Goal: Information Seeking & Learning: Learn about a topic

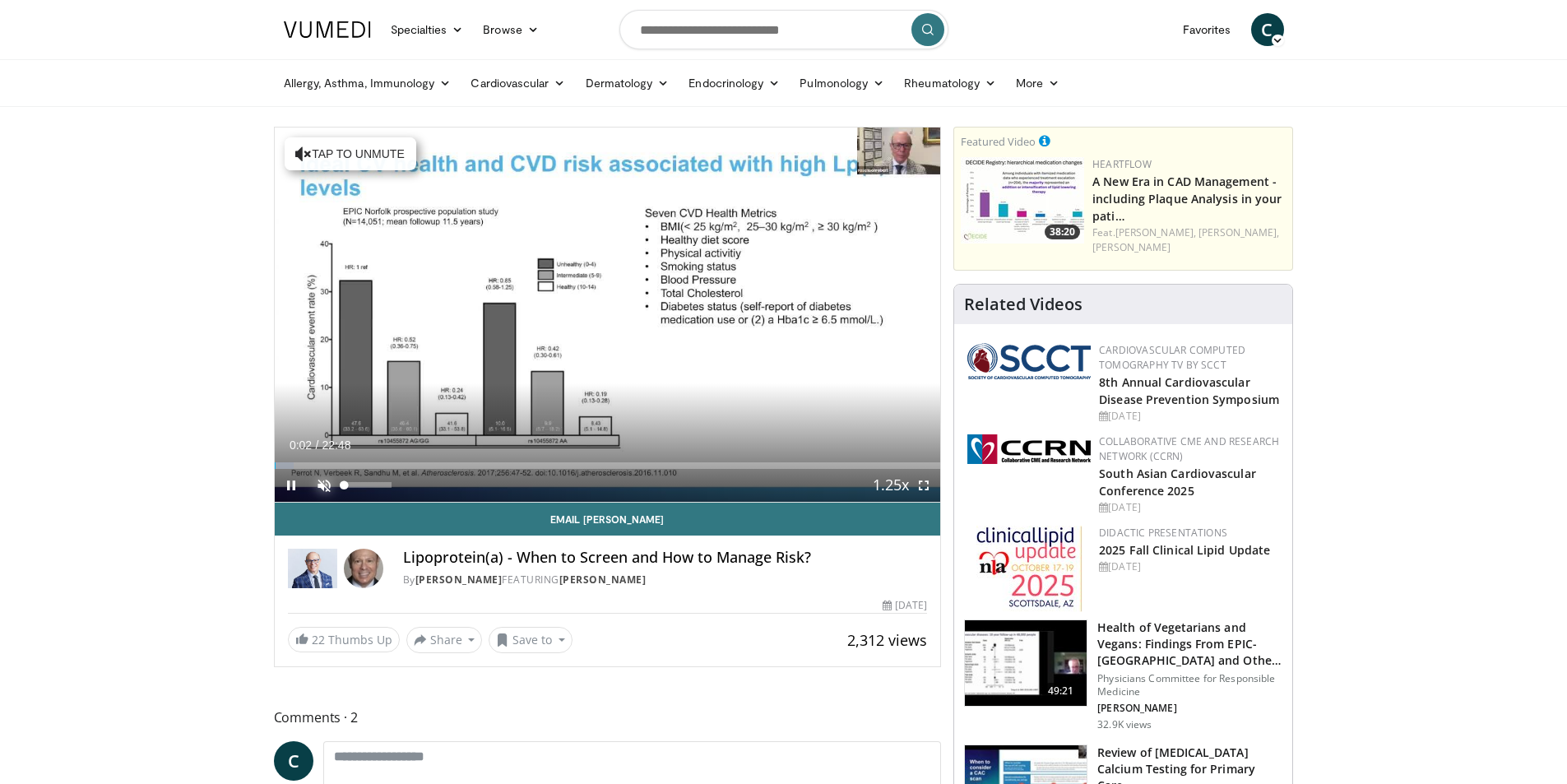
click at [321, 489] on span "Video Player" at bounding box center [324, 485] width 33 height 32
click at [928, 482] on span "Video Player" at bounding box center [924, 485] width 33 height 32
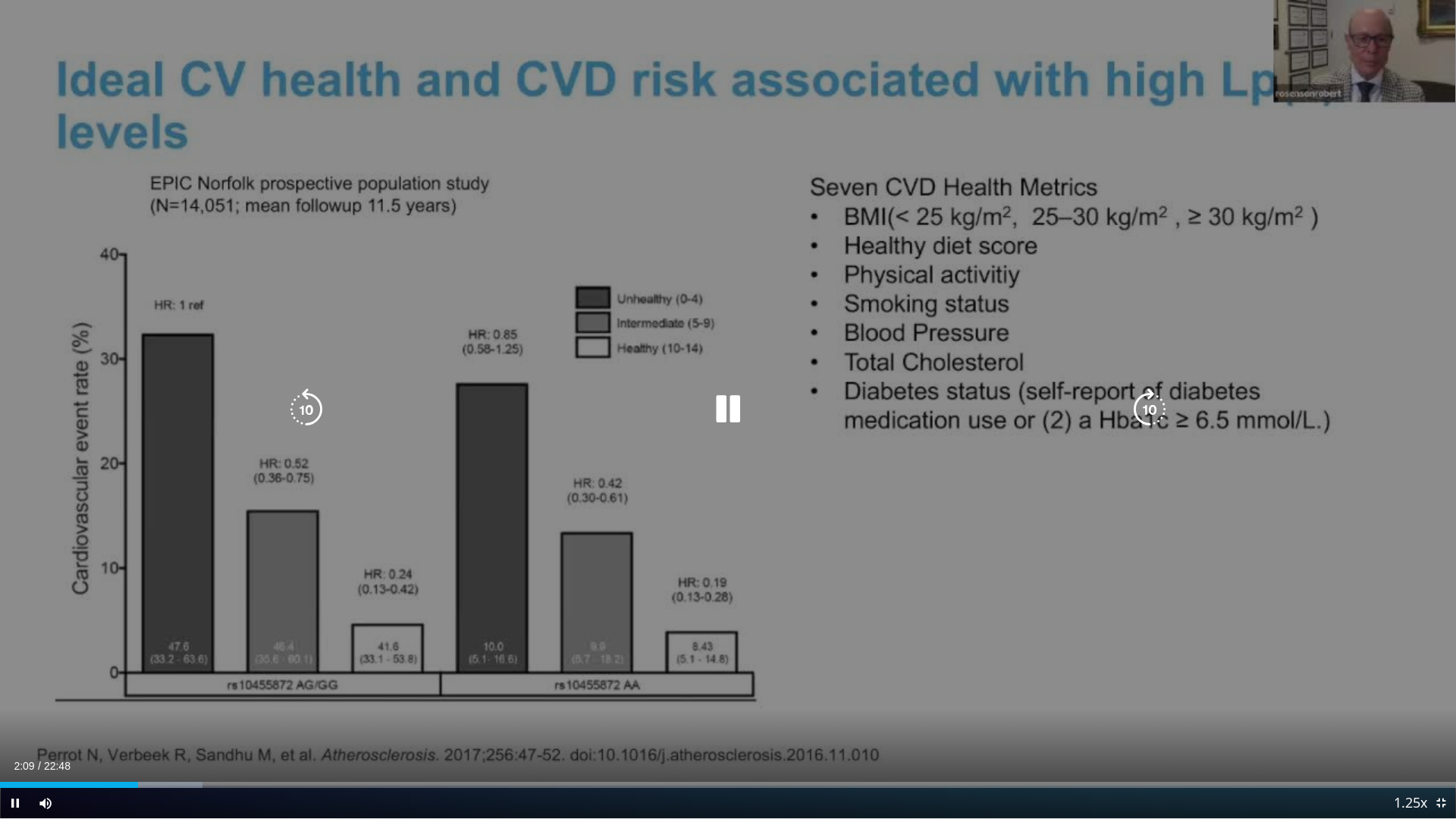
click at [313, 404] on icon "Video Player" at bounding box center [307, 409] width 43 height 43
click at [725, 408] on icon "Video Player" at bounding box center [728, 409] width 43 height 43
click at [722, 407] on icon "Video Player" at bounding box center [728, 409] width 43 height 43
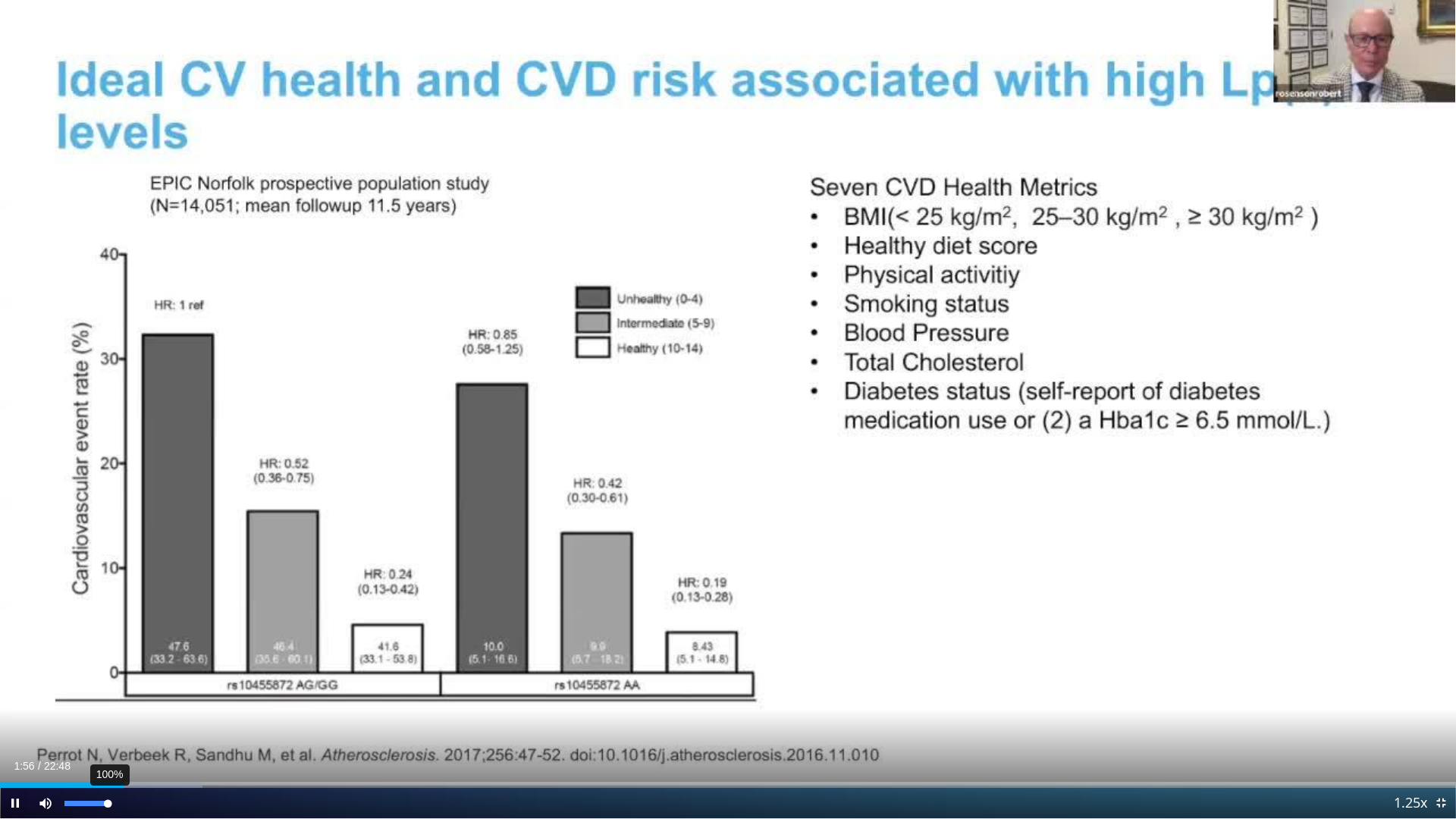
click at [108, 722] on div "Volume Level" at bounding box center [86, 803] width 43 height 6
click at [16, 722] on span "Video Player" at bounding box center [15, 802] width 30 height 30
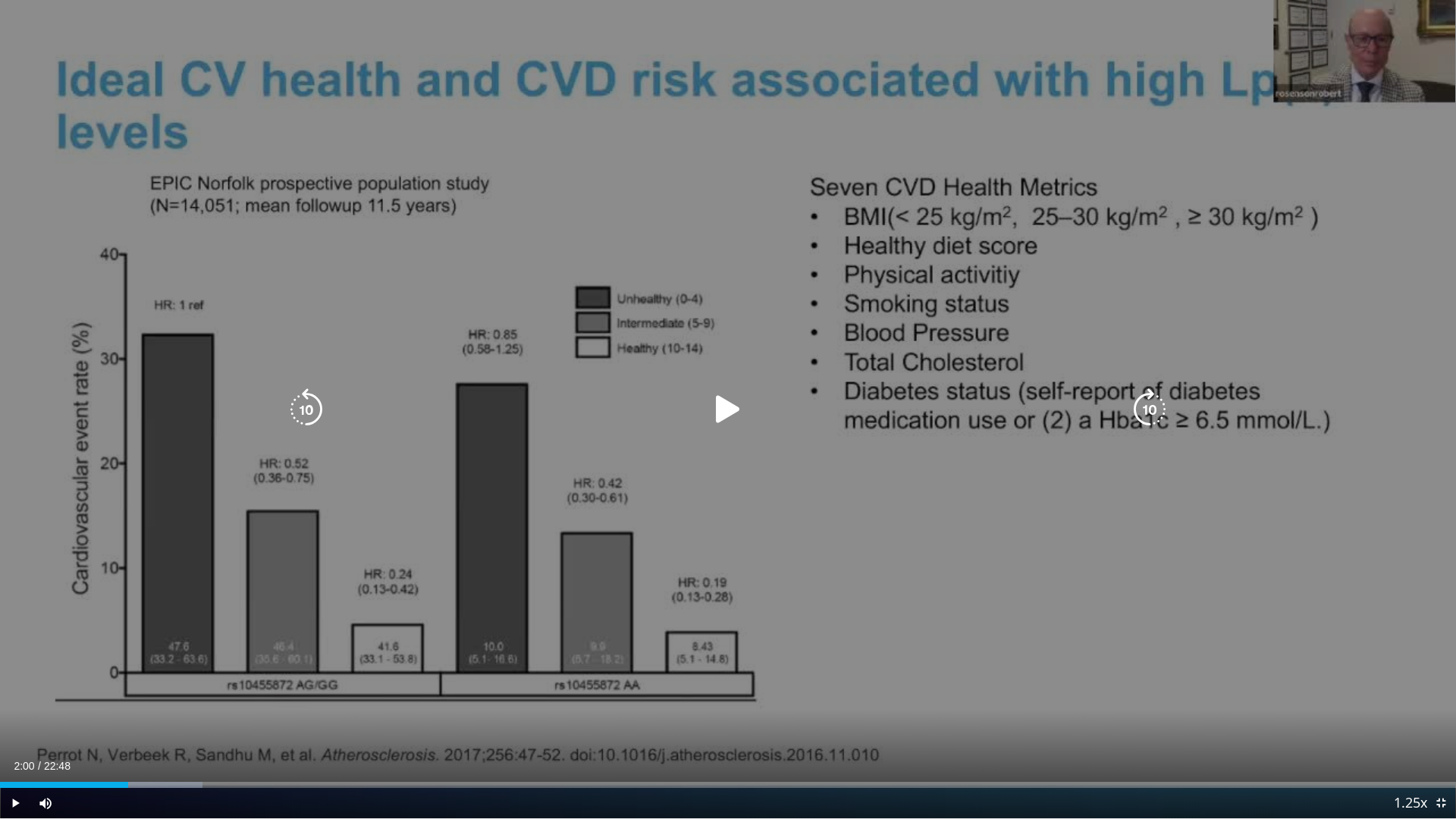
click at [725, 411] on icon "Video Player" at bounding box center [728, 409] width 43 height 43
click at [310, 409] on icon "Video Player" at bounding box center [307, 409] width 43 height 43
click at [303, 409] on icon "Video Player" at bounding box center [307, 409] width 43 height 43
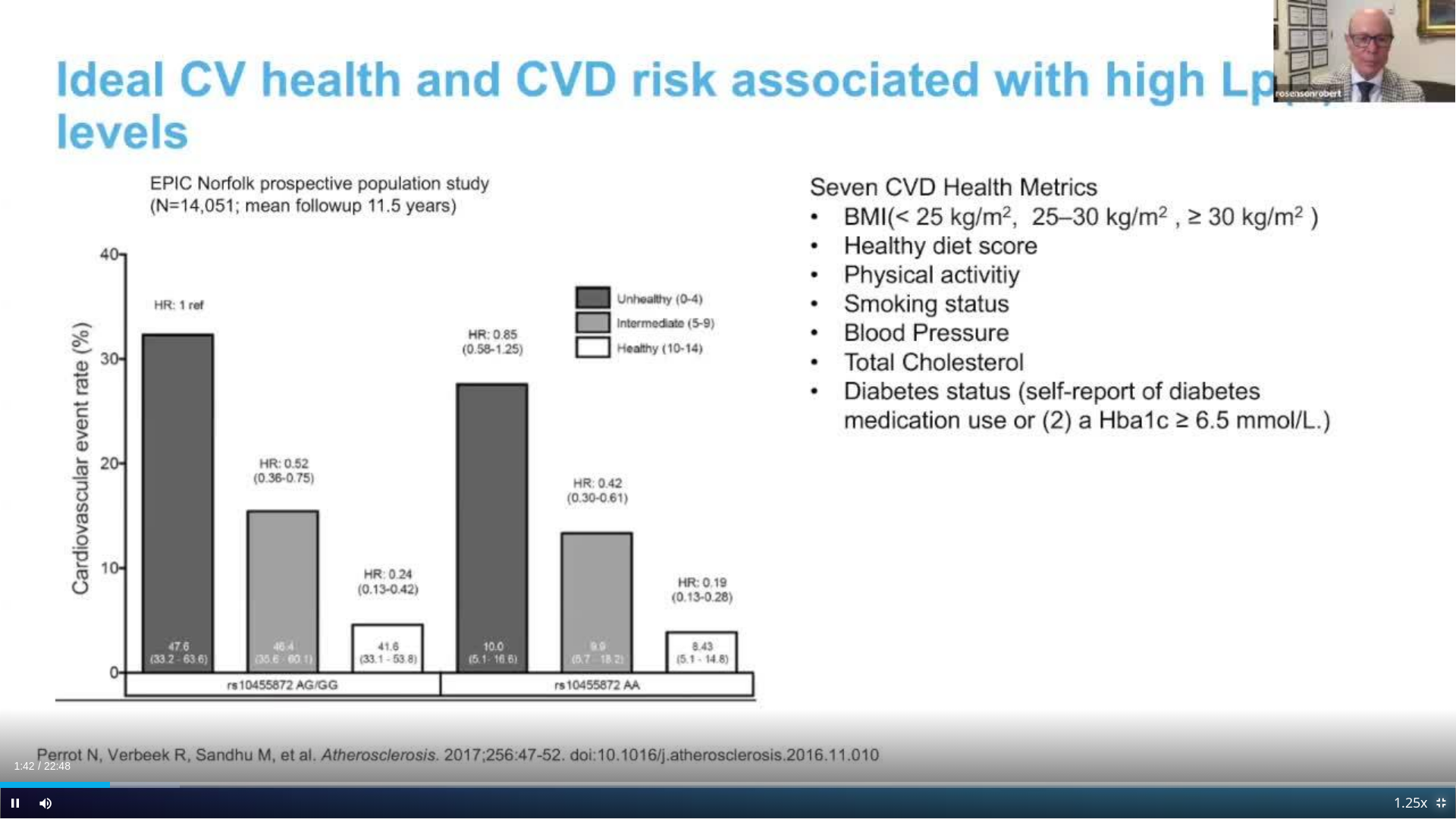
click at [1439, 722] on span "Video Player" at bounding box center [1440, 802] width 30 height 30
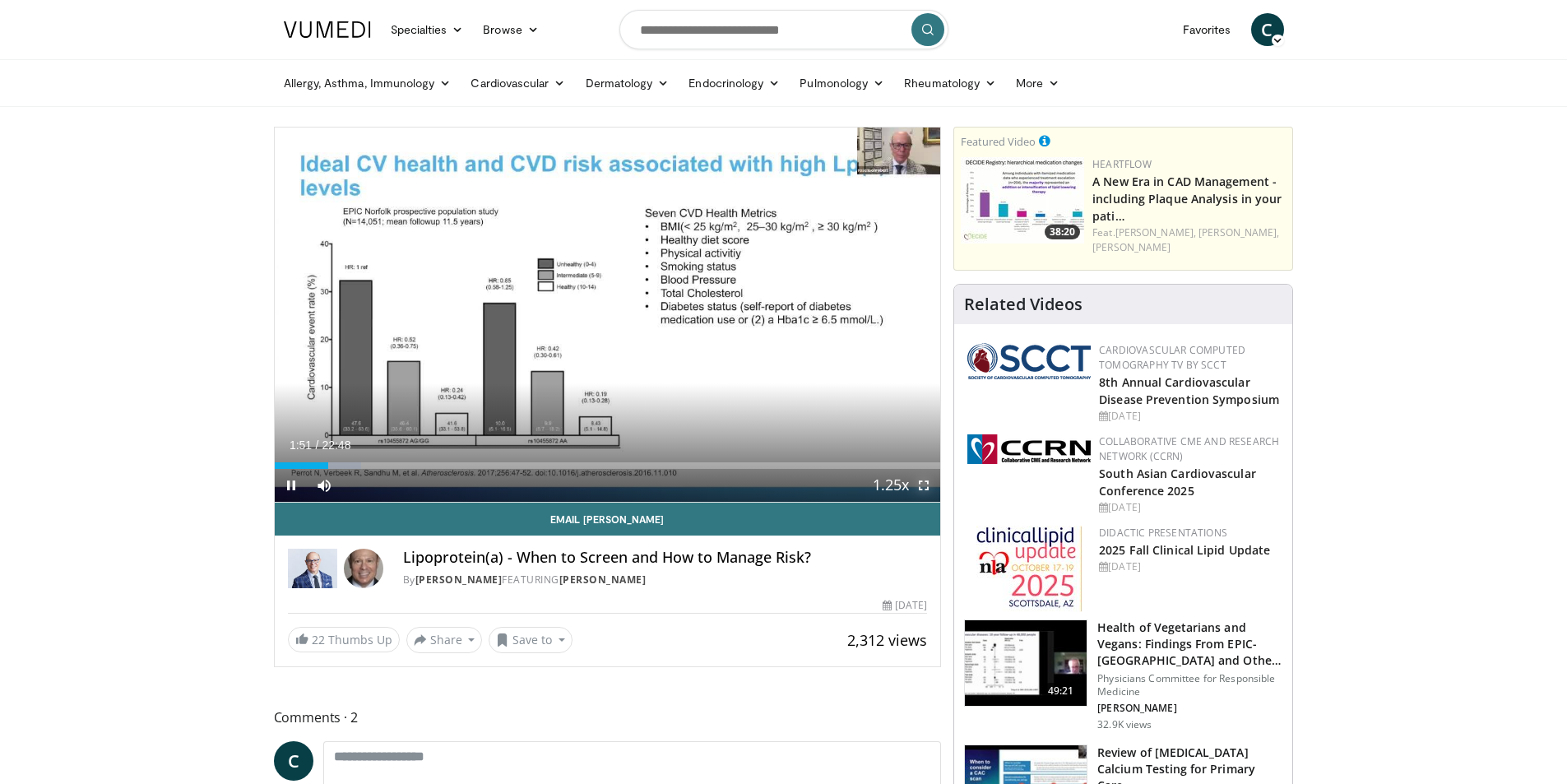
click at [924, 488] on span "Video Player" at bounding box center [924, 485] width 33 height 32
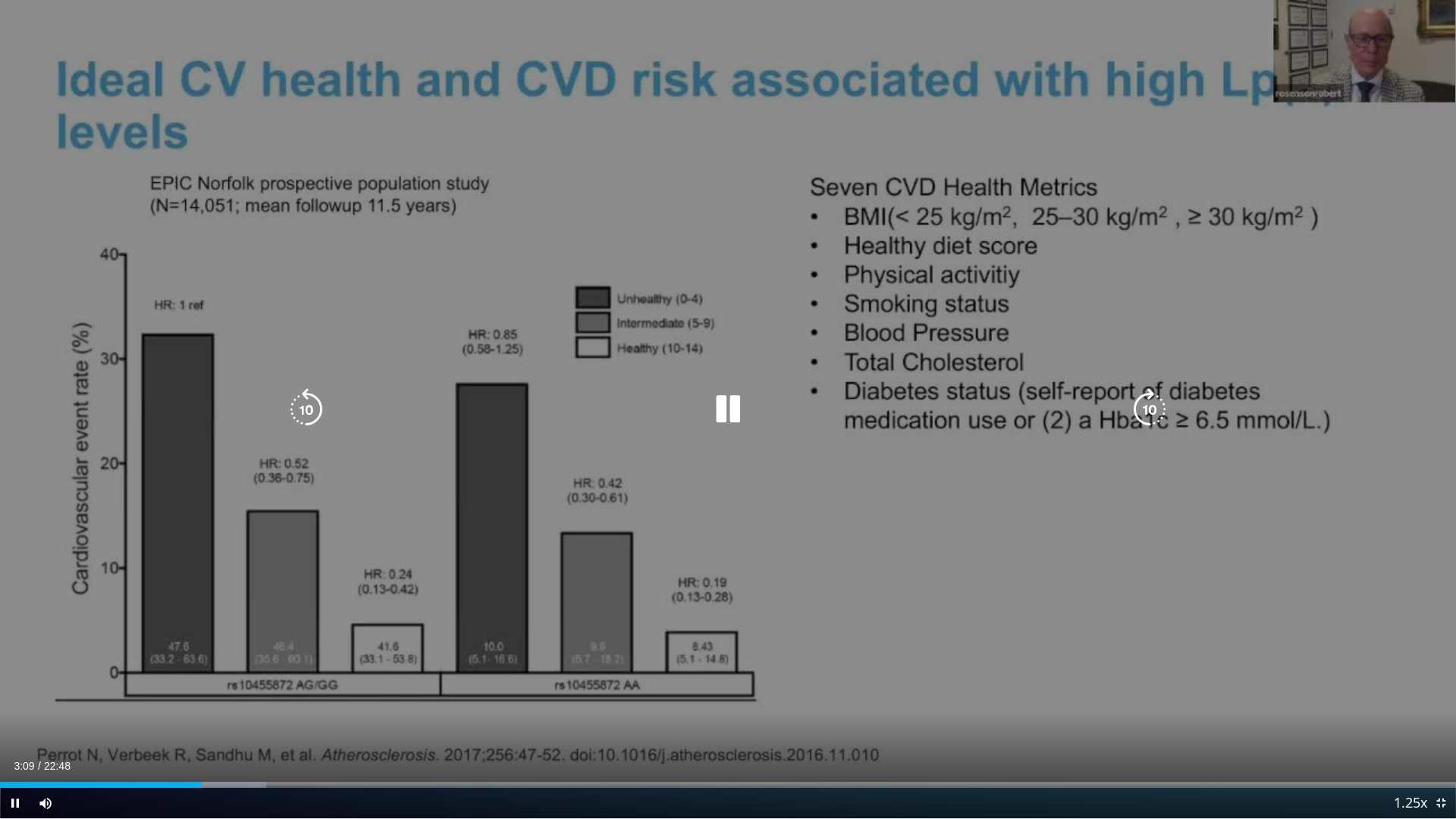
click at [722, 411] on icon "Video Player" at bounding box center [728, 409] width 43 height 43
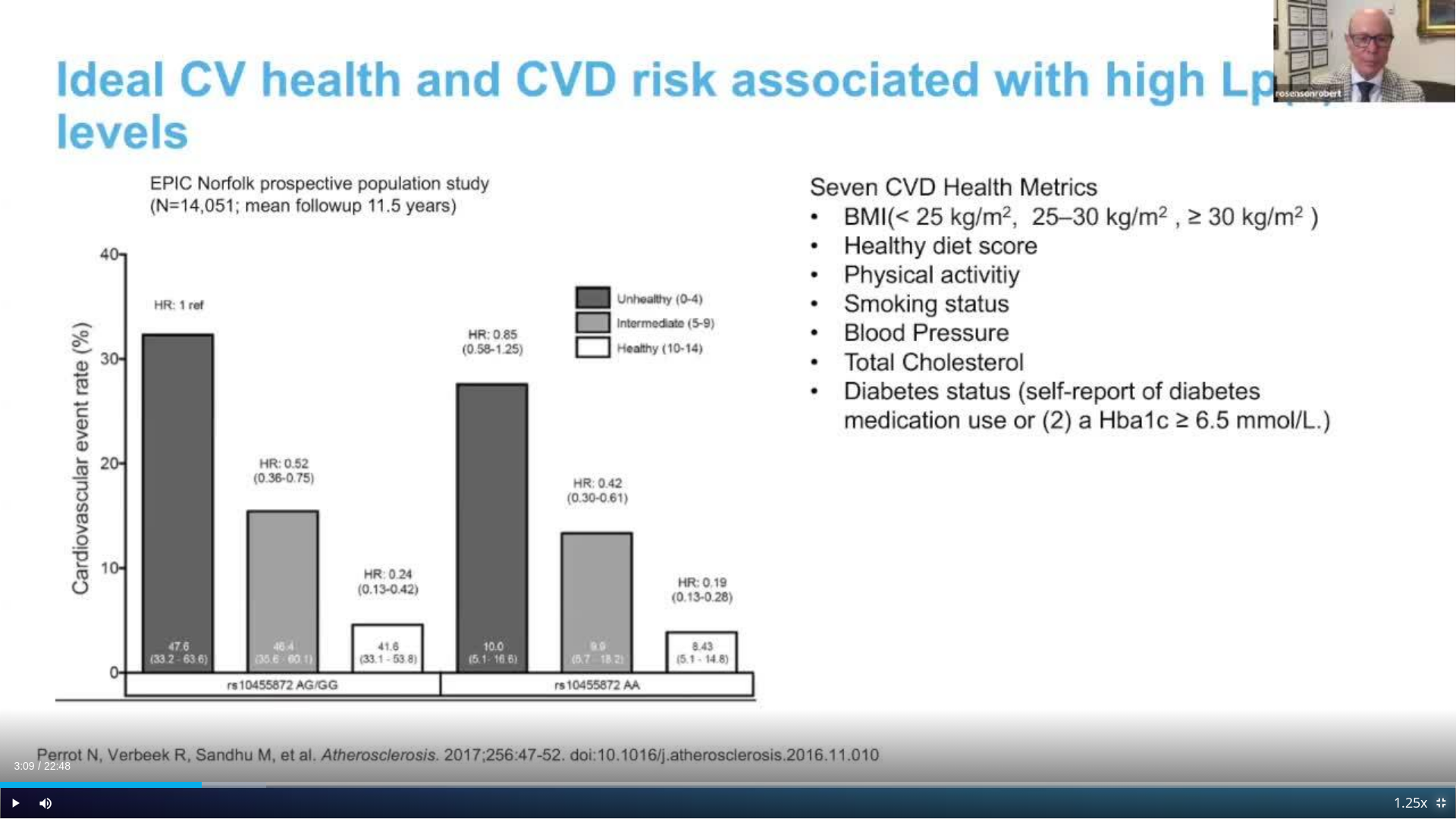
click at [1439, 722] on span "Video Player" at bounding box center [1440, 802] width 30 height 30
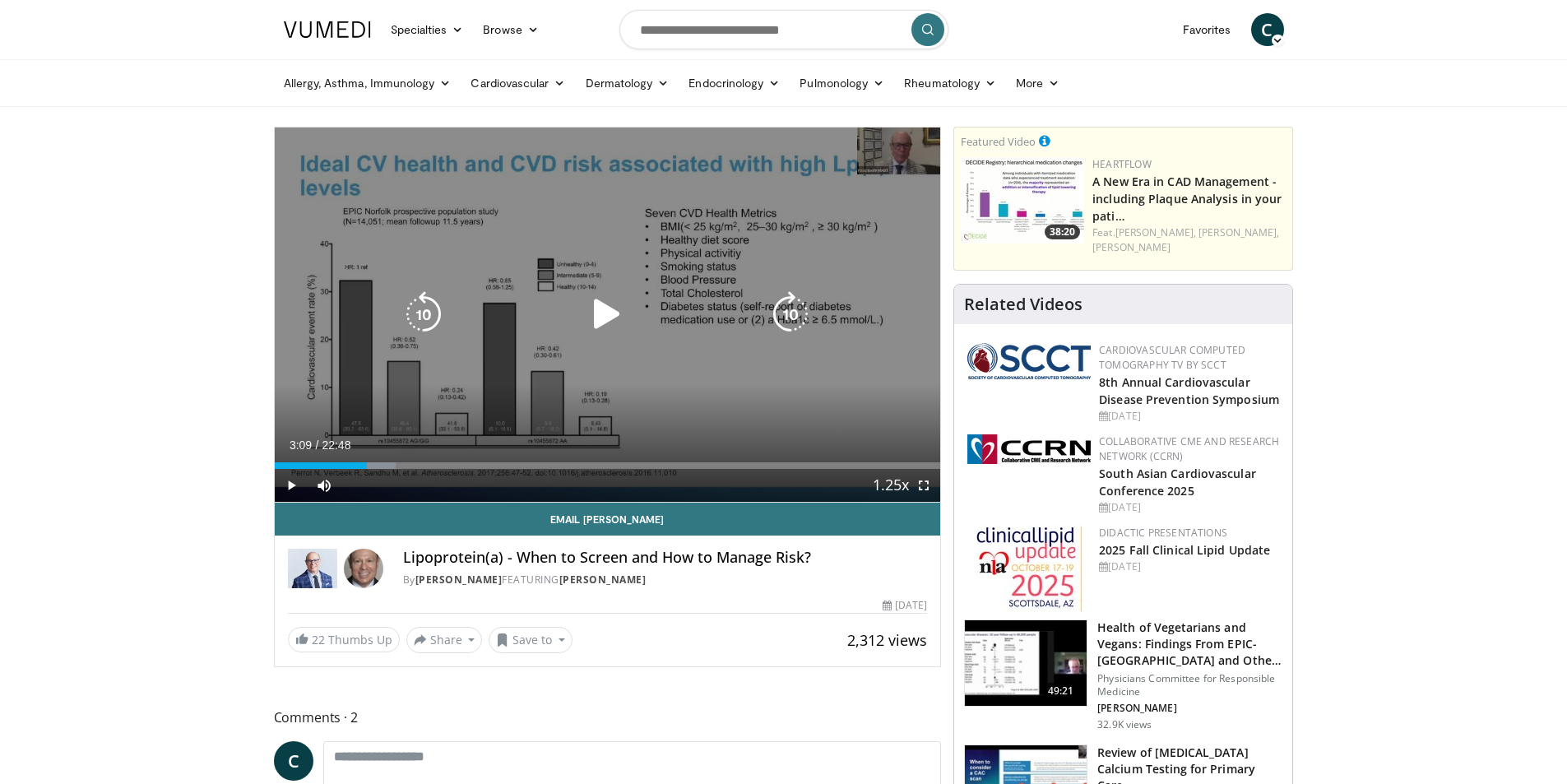
click at [437, 319] on icon "Video Player" at bounding box center [423, 314] width 46 height 46
click at [600, 306] on icon "Video Player" at bounding box center [607, 314] width 46 height 46
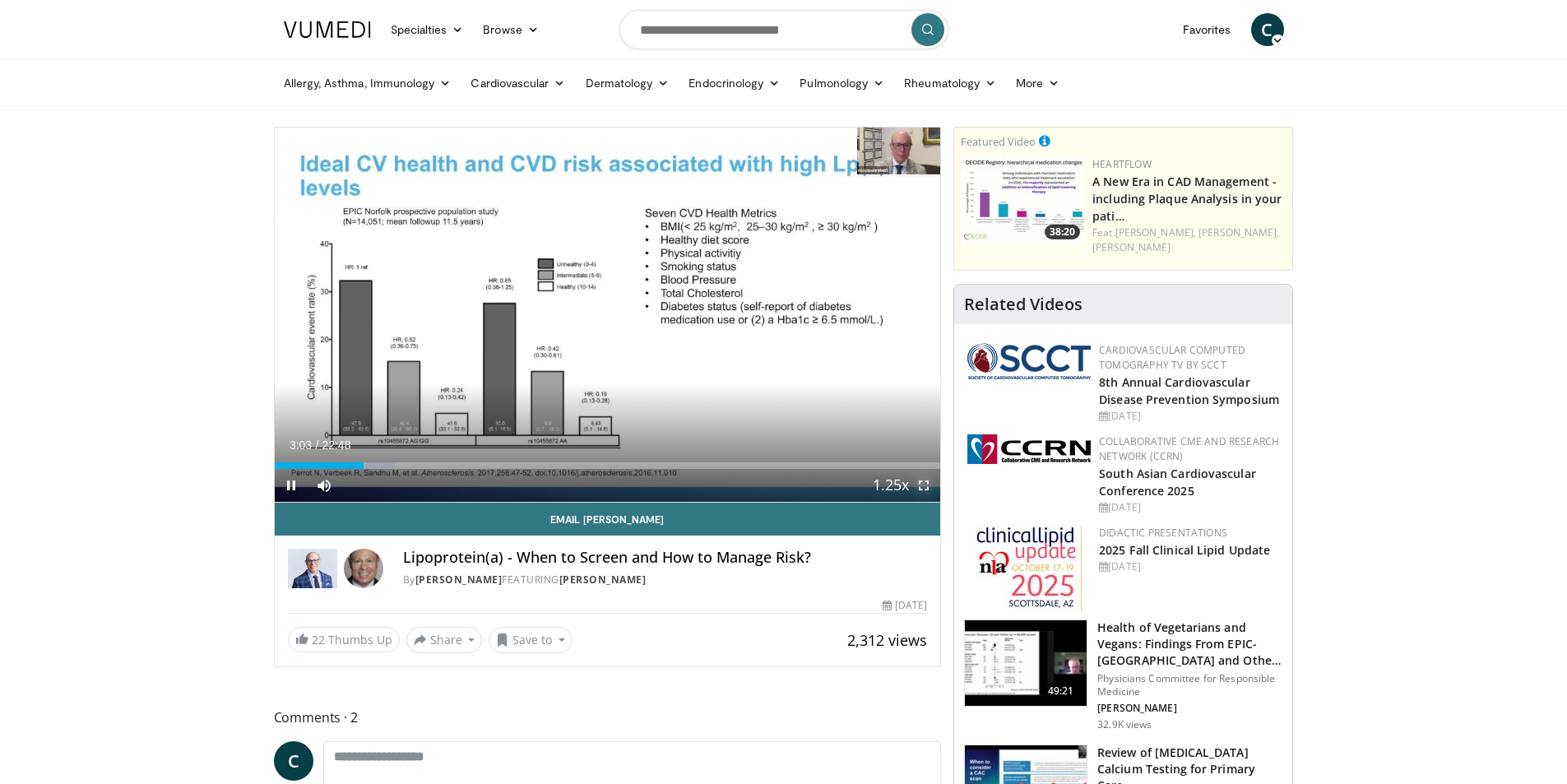
click at [924, 482] on span "Video Player" at bounding box center [924, 485] width 33 height 32
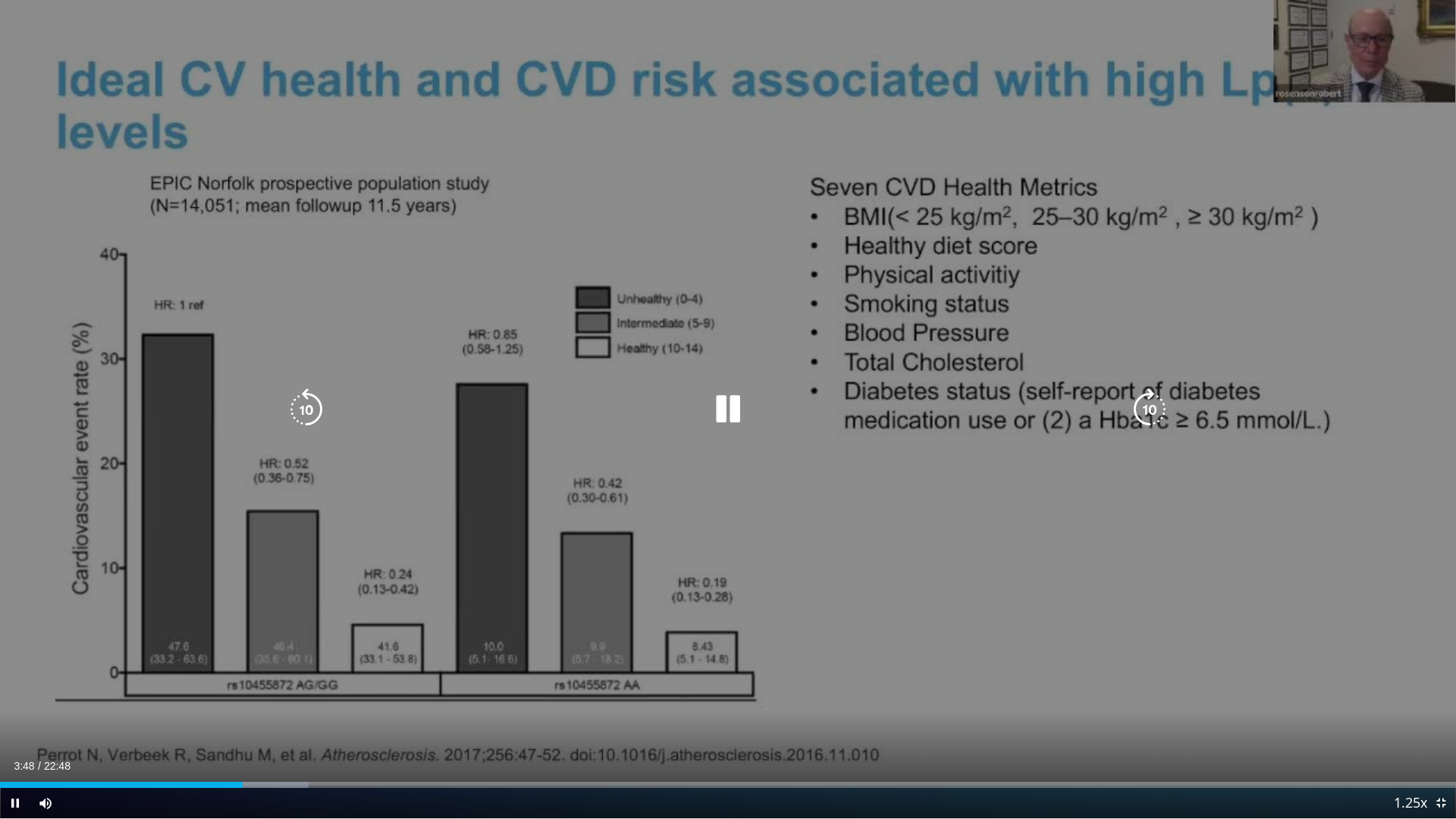
click at [307, 415] on icon "Video Player" at bounding box center [307, 409] width 43 height 43
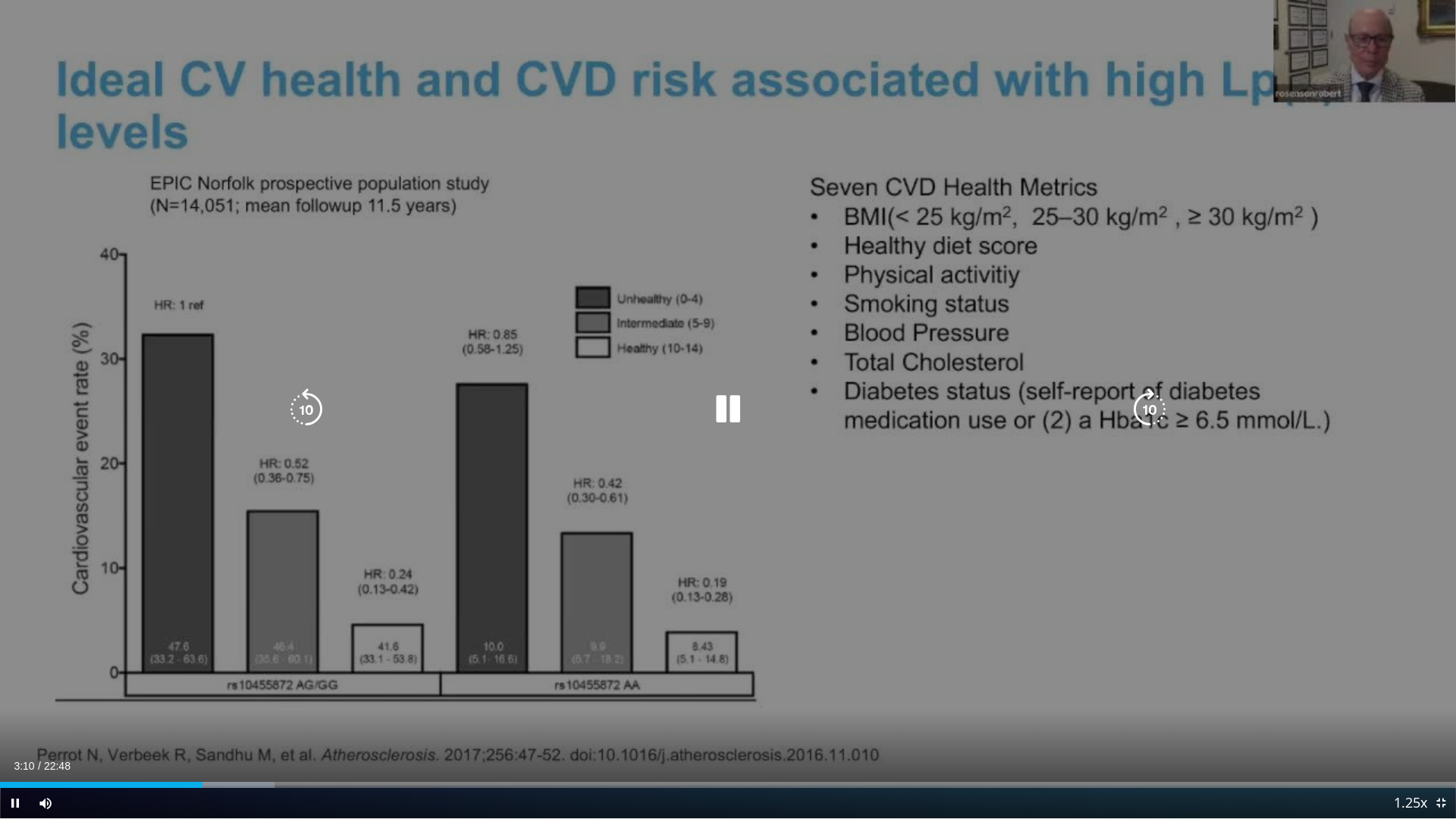
click at [1137, 411] on icon "Video Player" at bounding box center [1149, 409] width 43 height 43
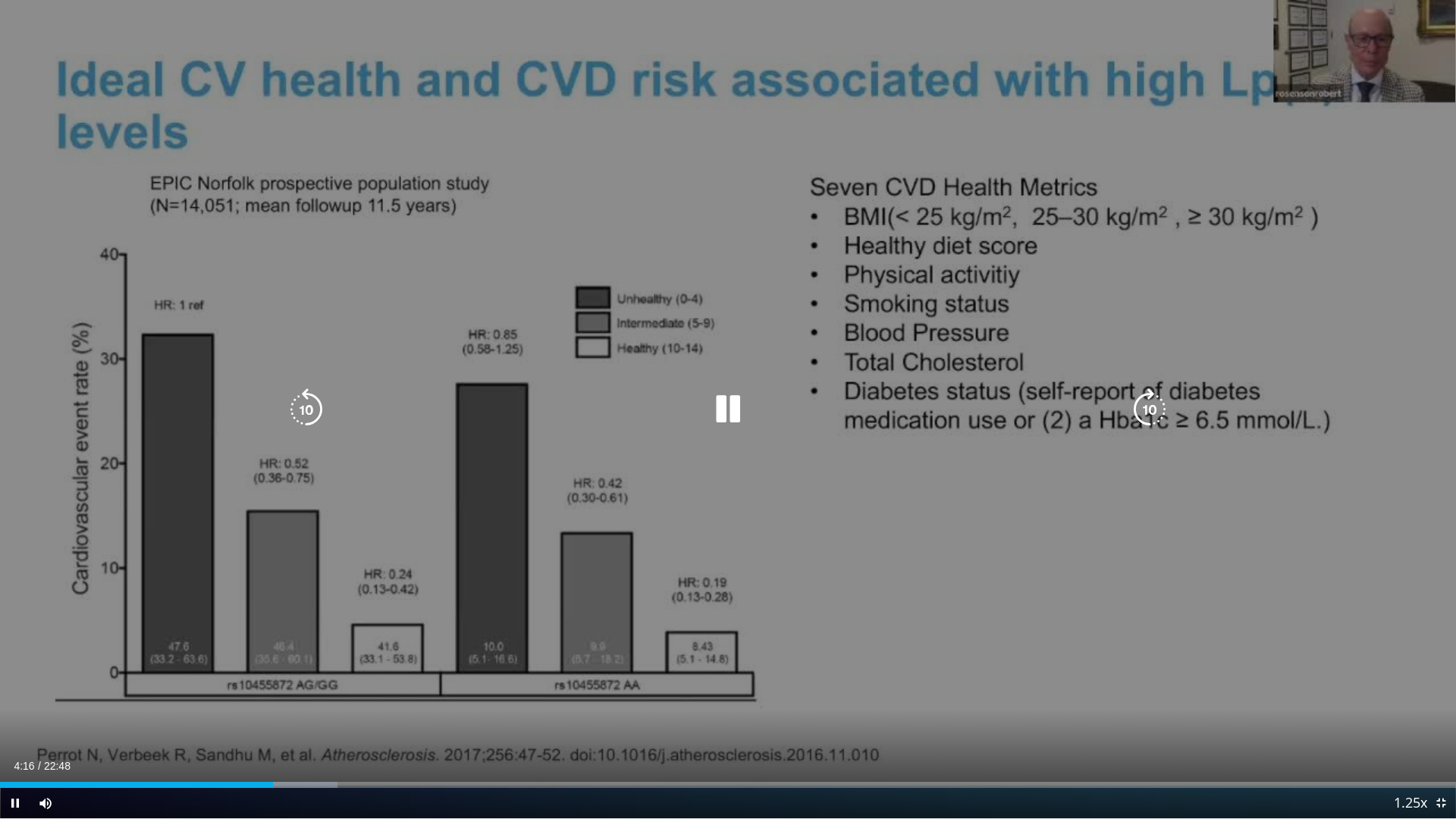
click at [1149, 410] on icon "Video Player" at bounding box center [1149, 409] width 43 height 43
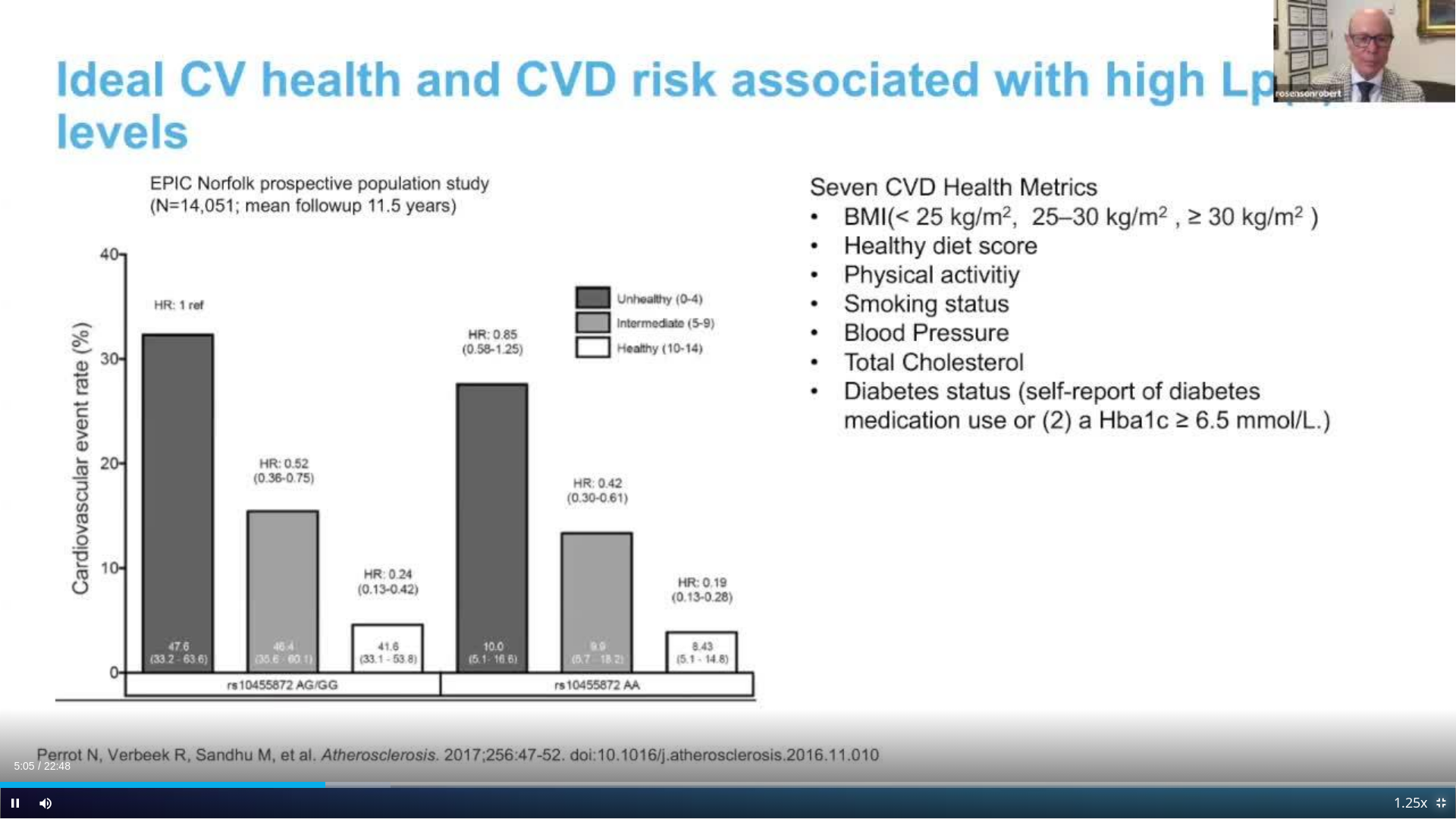
click at [1441, 722] on span "Video Player" at bounding box center [1440, 802] width 30 height 30
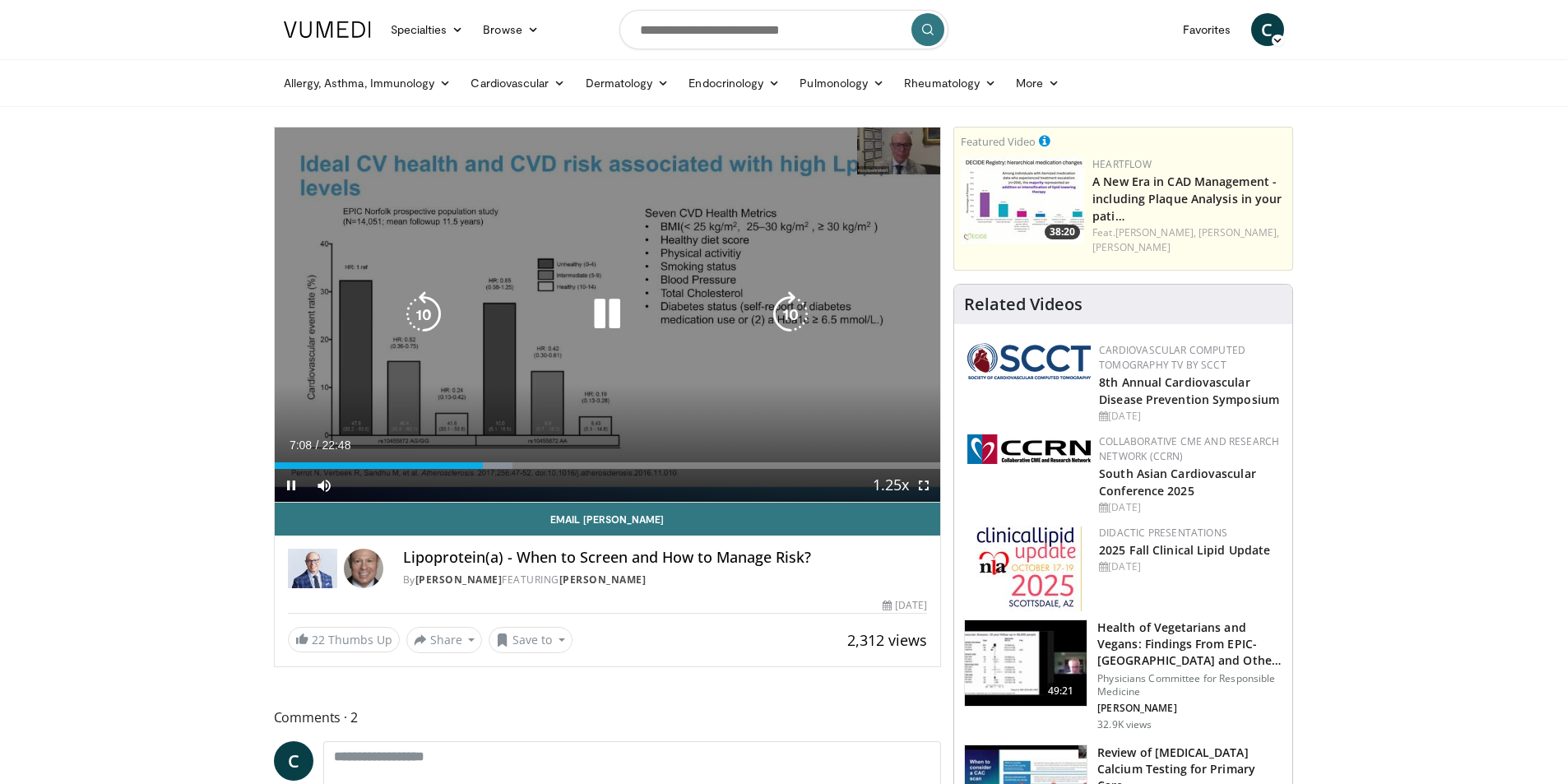
click at [602, 320] on icon "Video Player" at bounding box center [607, 314] width 46 height 46
click at [603, 315] on icon "Video Player" at bounding box center [607, 314] width 46 height 46
click at [789, 312] on icon "Video Player" at bounding box center [790, 314] width 46 height 46
click at [605, 314] on icon "Video Player" at bounding box center [607, 314] width 46 height 46
